Goal: Task Accomplishment & Management: Use online tool/utility

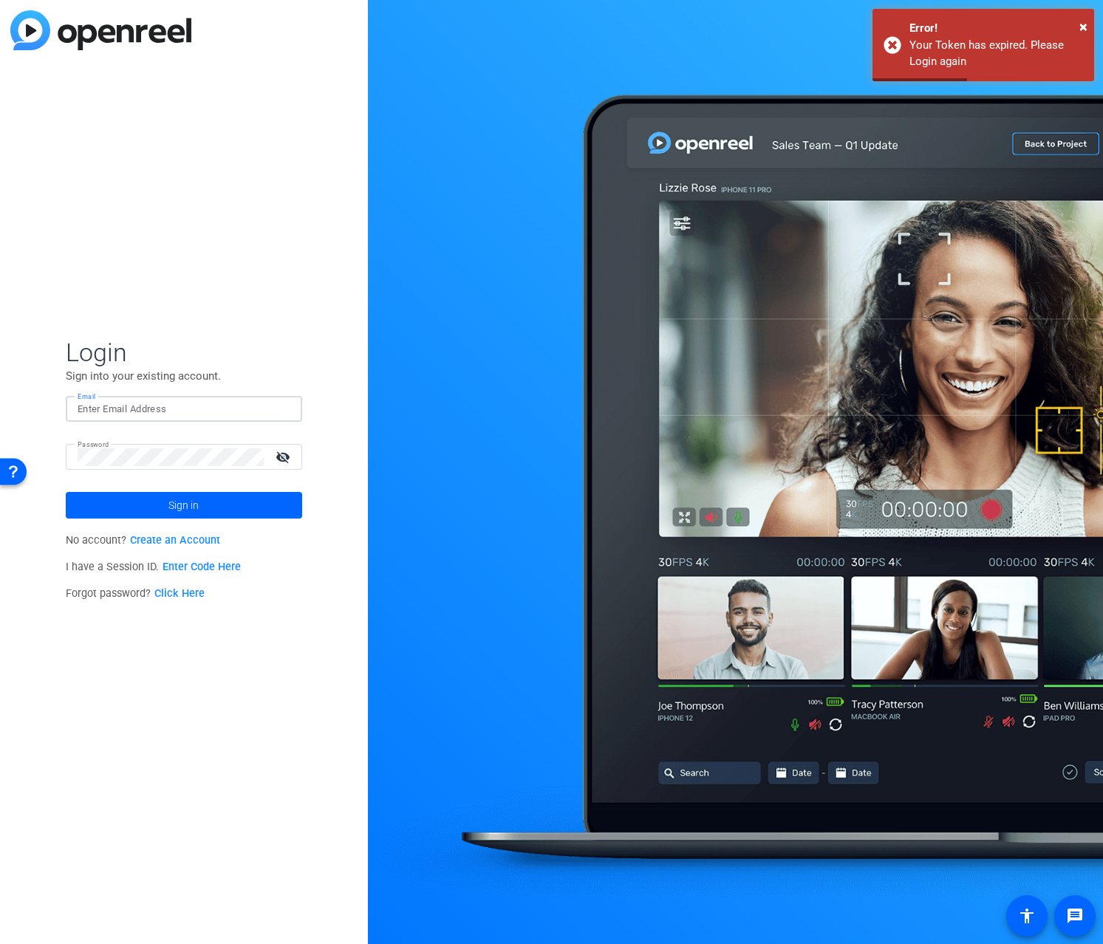
type input "[PERSON_NAME][EMAIL_ADDRESS][PERSON_NAME][DOMAIN_NAME]"
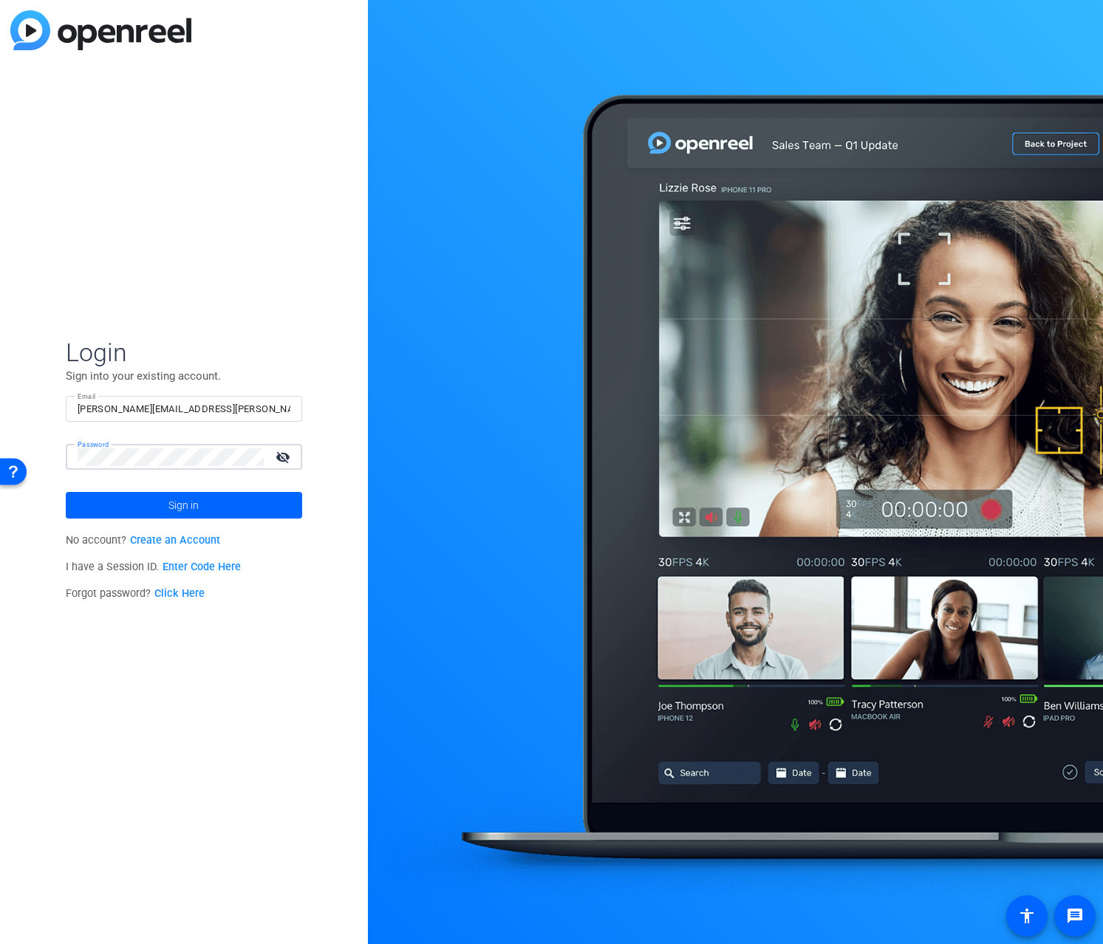
click at [222, 307] on div "Login Sign into your existing account. Email [PERSON_NAME][EMAIL_ADDRESS][PERSO…" at bounding box center [184, 472] width 368 height 944
click at [181, 504] on span "Sign in" at bounding box center [183, 505] width 30 height 37
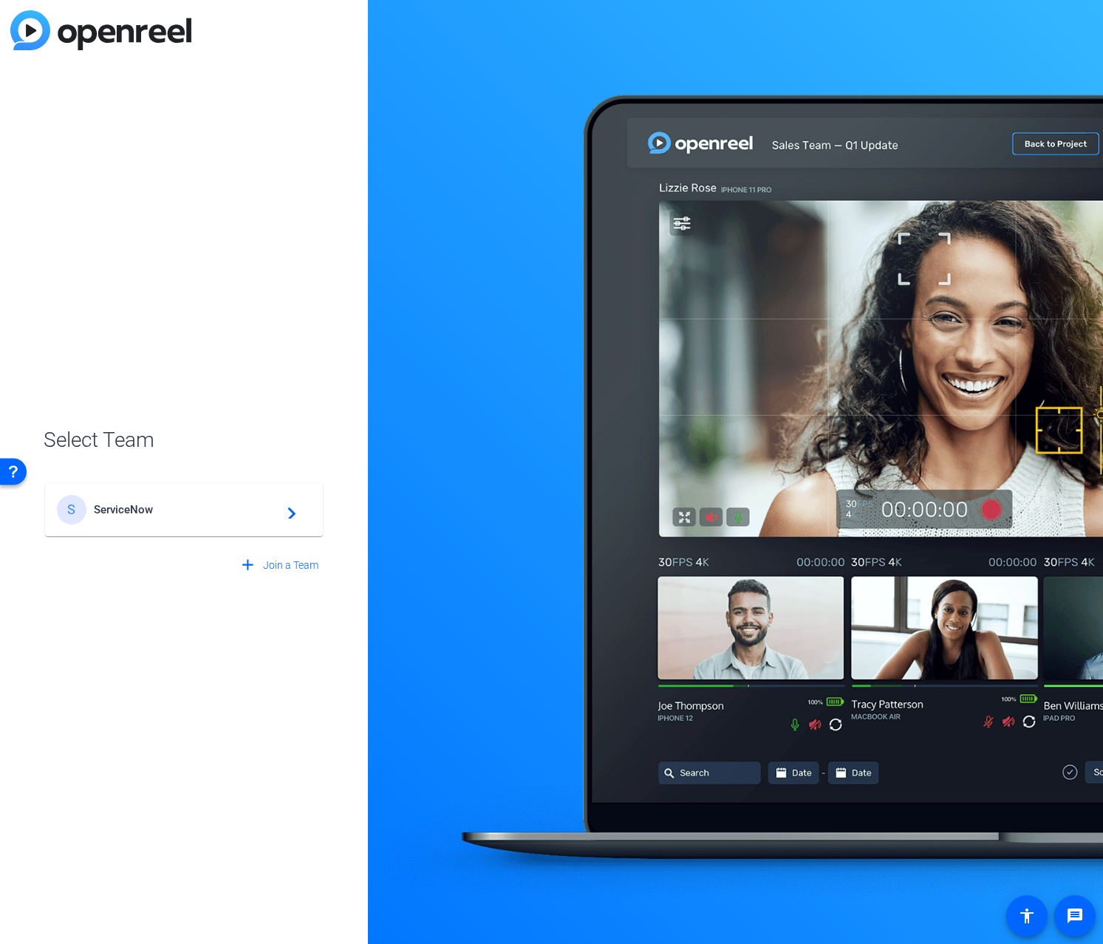
click at [147, 508] on span "ServiceNow" at bounding box center [186, 509] width 185 height 13
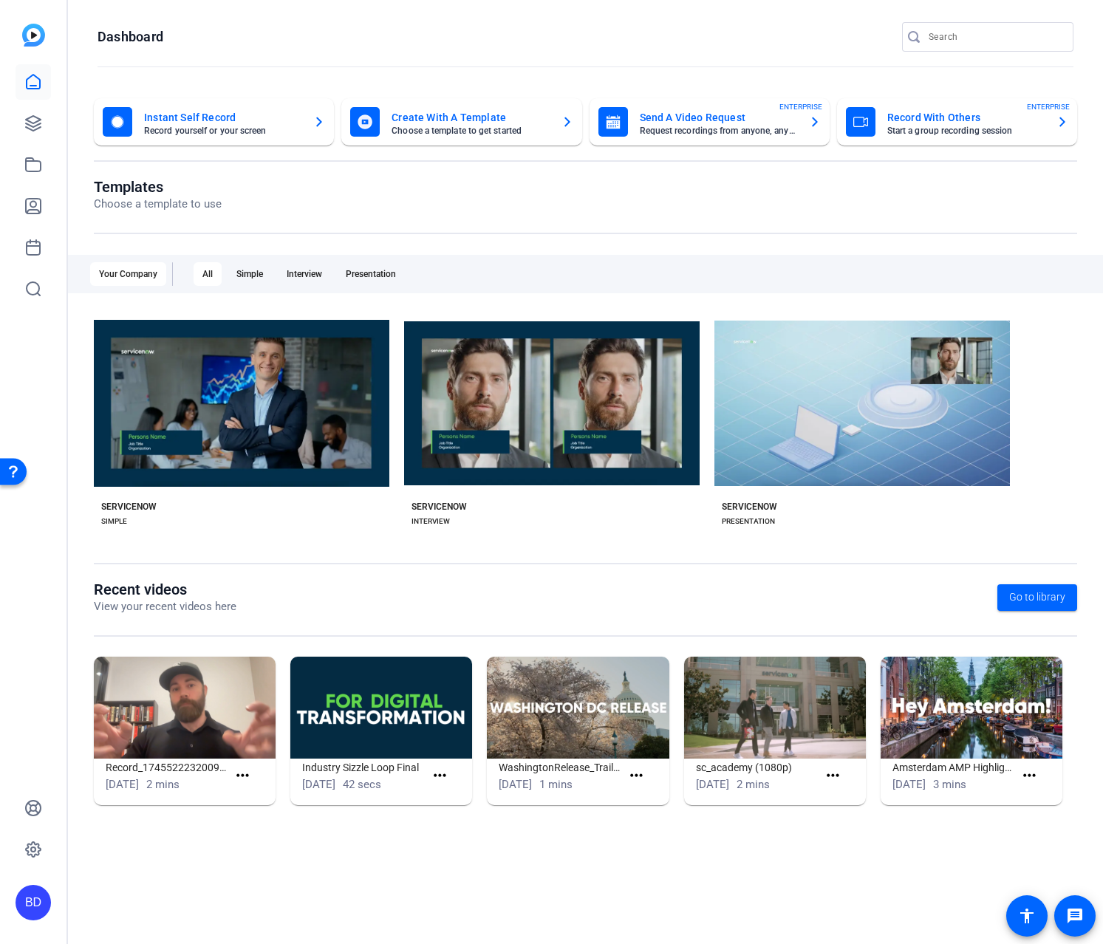
click at [705, 119] on mat-card-title "Send A Video Request" at bounding box center [718, 118] width 157 height 18
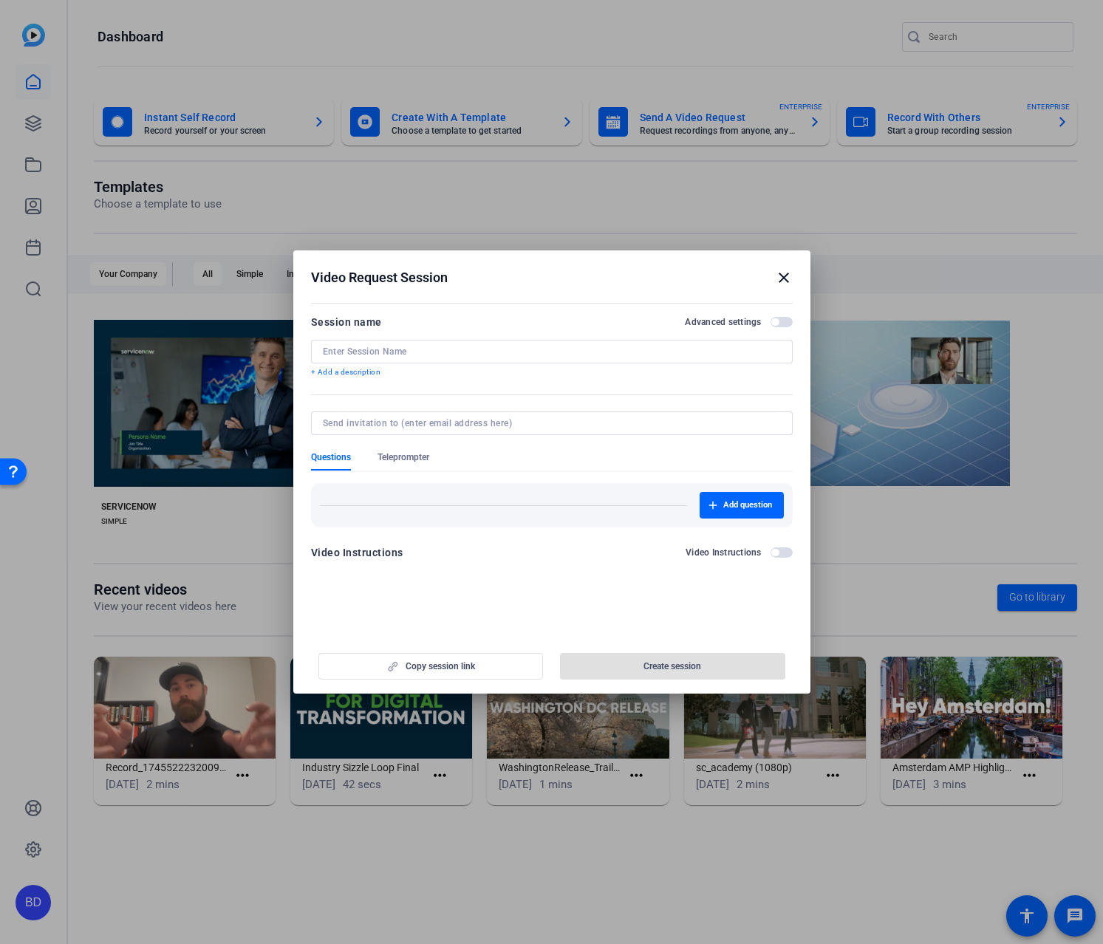
click at [442, 358] on div at bounding box center [552, 352] width 458 height 24
paste input "Partner Insider - October"
type input "Partner Insider - October"
click at [670, 665] on span "Create session" at bounding box center [672, 666] width 58 height 12
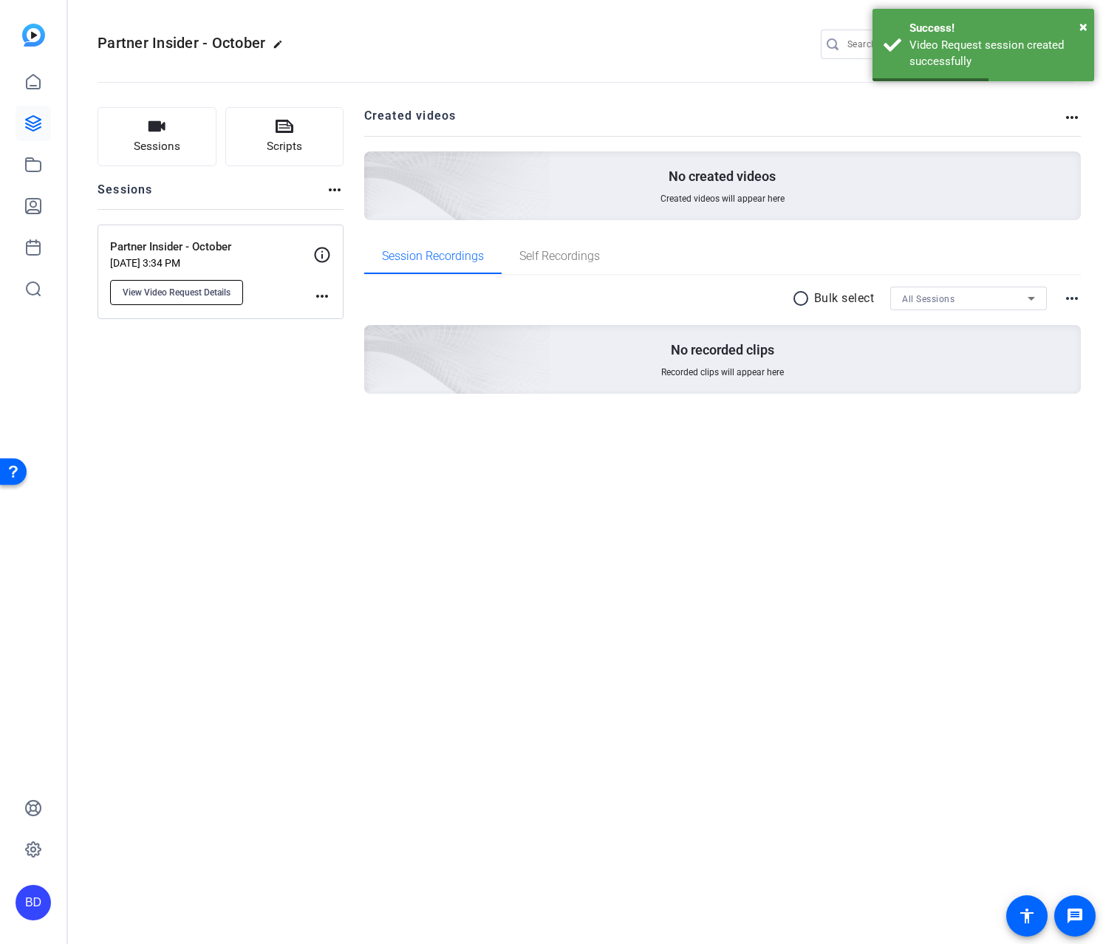
click at [184, 290] on span "View Video Request Details" at bounding box center [177, 293] width 108 height 12
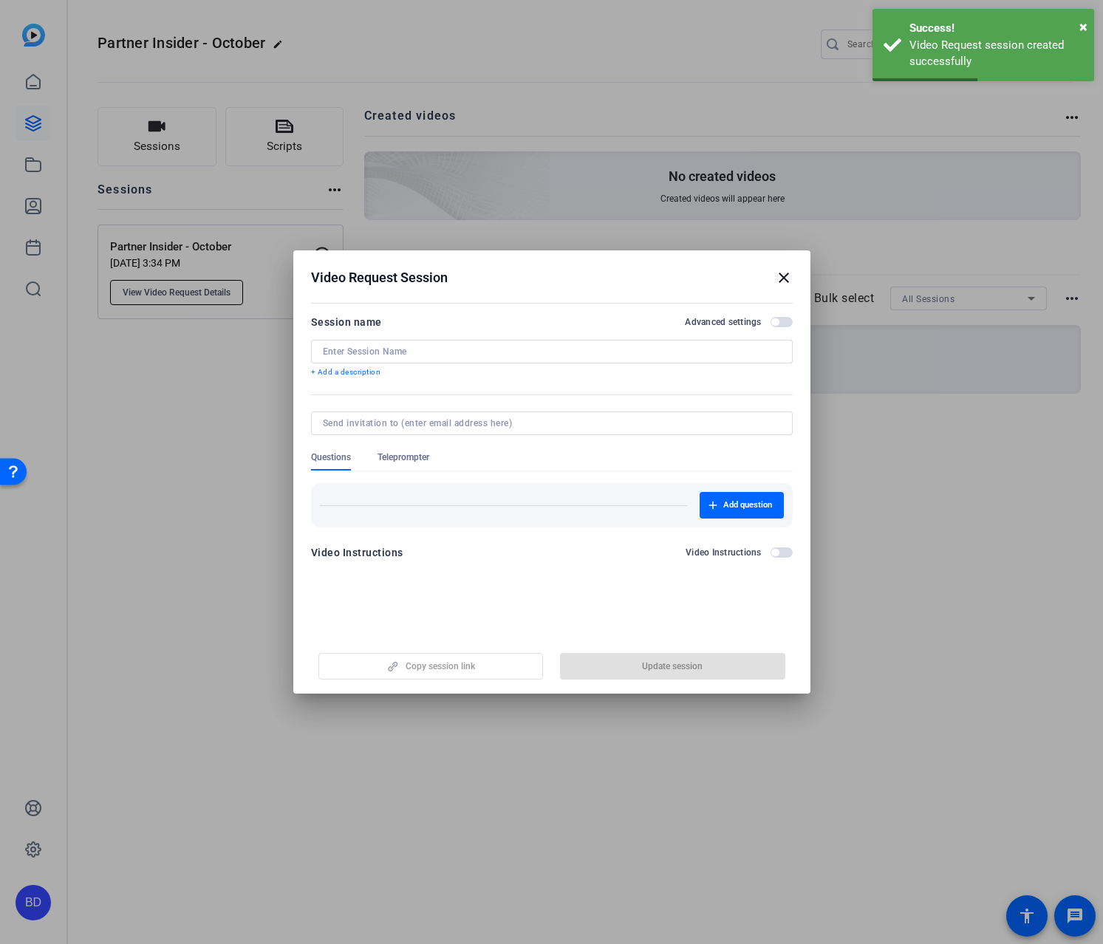
type input "Partner Insider - October"
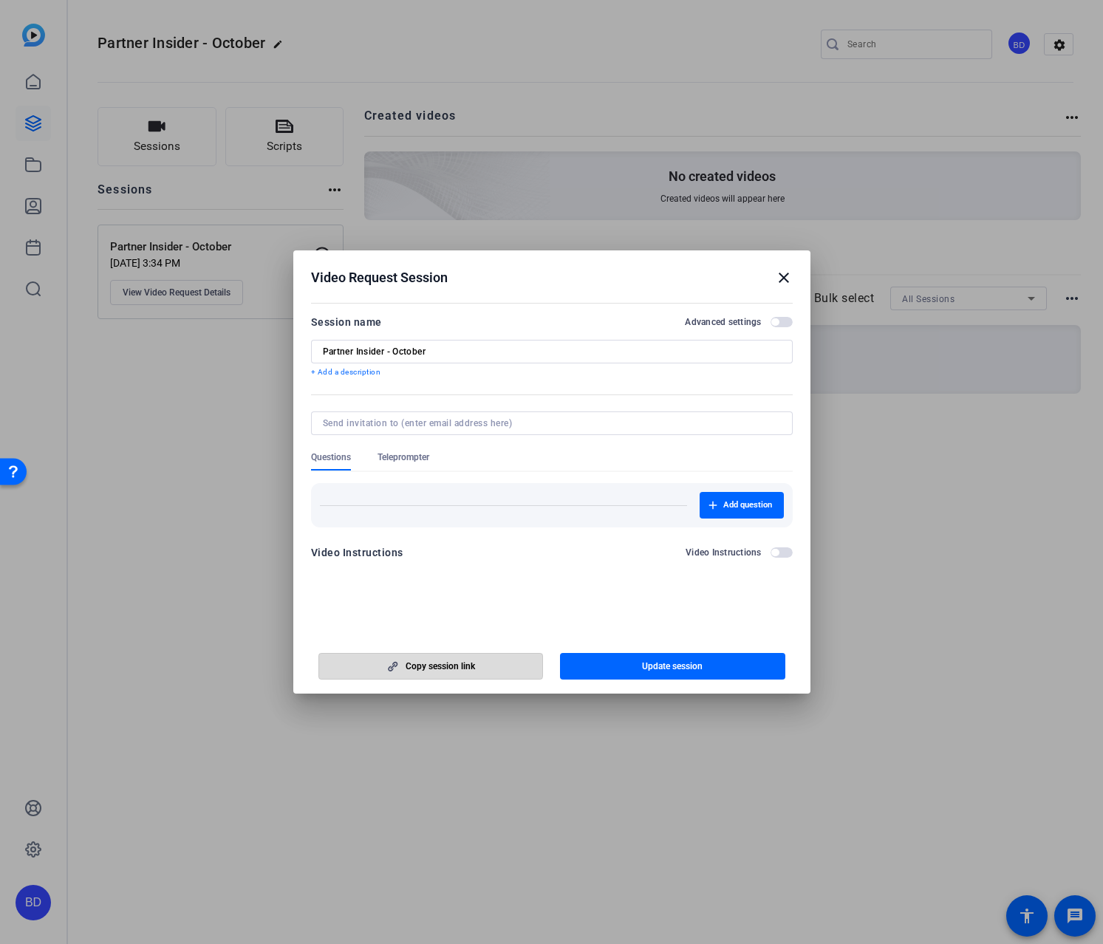
click at [429, 664] on span "Copy session link" at bounding box center [440, 666] width 69 height 12
click at [784, 276] on mat-icon "close" at bounding box center [784, 278] width 18 height 18
